Goal: Information Seeking & Learning: Learn about a topic

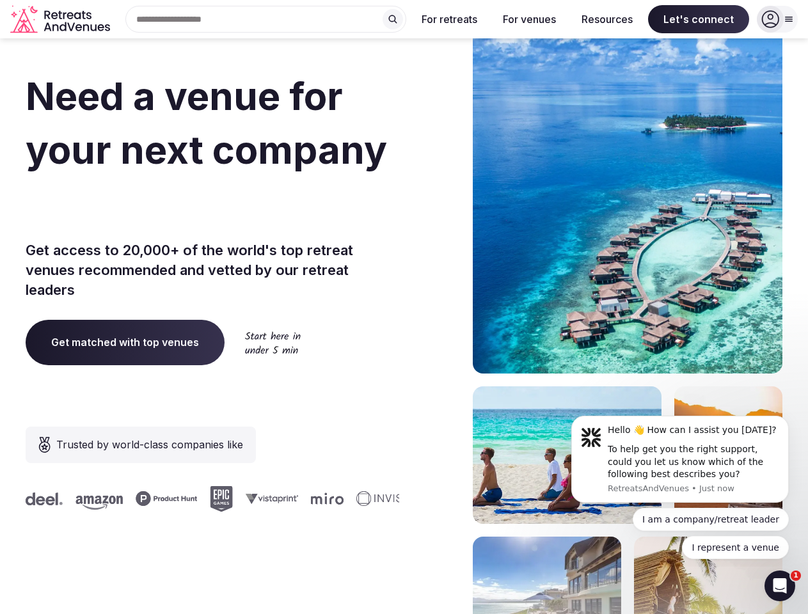
click at [404, 307] on div "Need a venue for your next company retreat? Get access to 20,000+ of the world'…" at bounding box center [404, 382] width 757 height 771
click at [266, 19] on div "Search Popular Destinations [GEOGRAPHIC_DATA], [GEOGRAPHIC_DATA] [GEOGRAPHIC_DA…" at bounding box center [260, 19] width 291 height 27
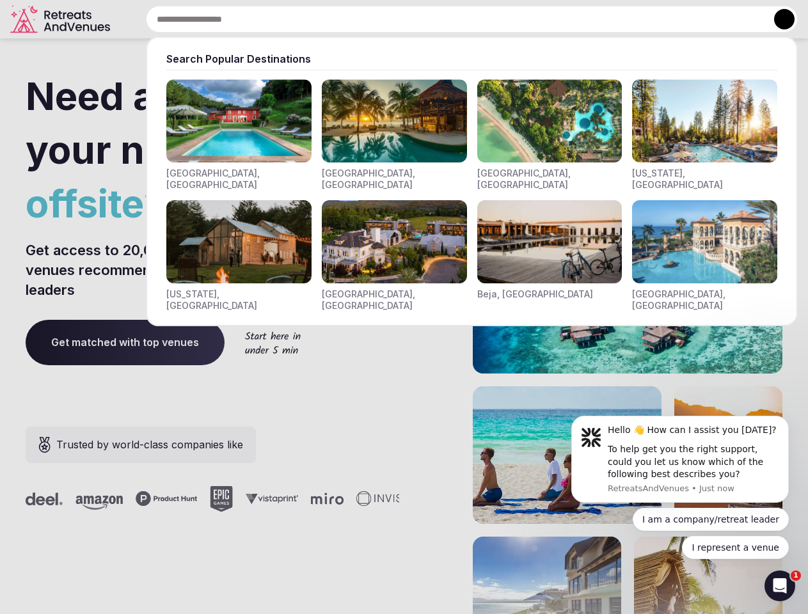
click at [393, 19] on input "text" at bounding box center [472, 19] width 652 height 27
click at [450, 19] on input "text" at bounding box center [472, 19] width 652 height 27
click at [529, 19] on input "text" at bounding box center [472, 19] width 652 height 27
click at [607, 19] on input "text" at bounding box center [472, 19] width 652 height 27
click at [699, 19] on input "text" at bounding box center [472, 19] width 652 height 27
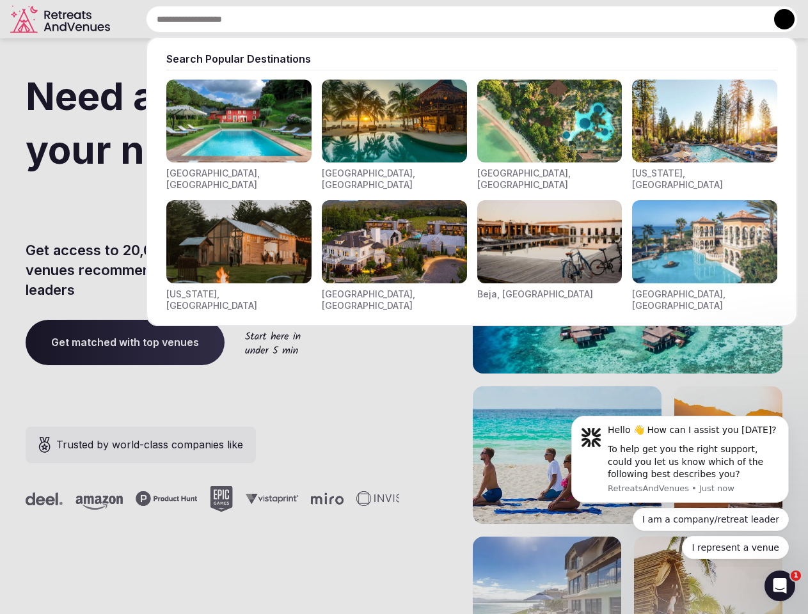
click at [777, 19] on button at bounding box center [784, 19] width 20 height 20
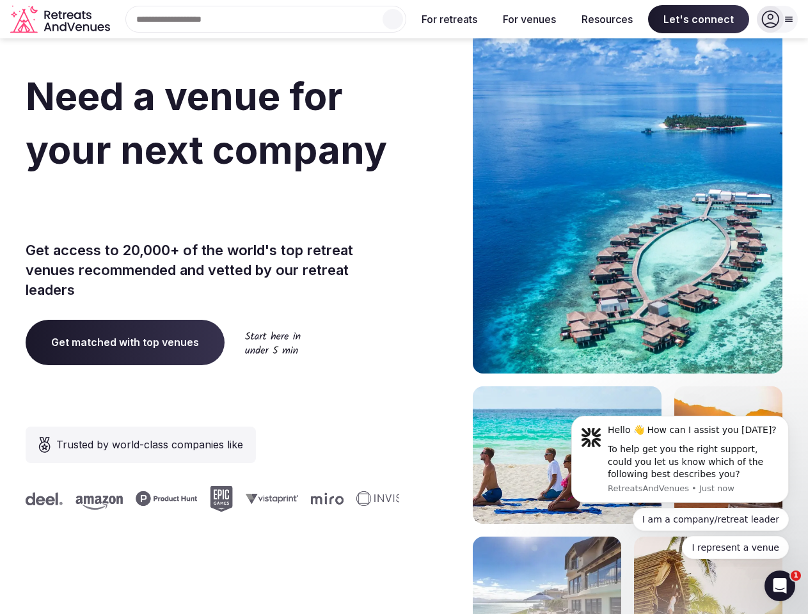
click at [680, 459] on div "To help get you the right support, could you let us know which of the following…" at bounding box center [693, 462] width 171 height 38
